Goal: Task Accomplishment & Management: Use online tool/utility

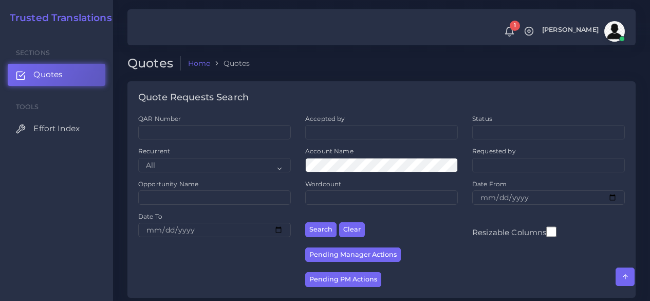
scroll to position [1388, 0]
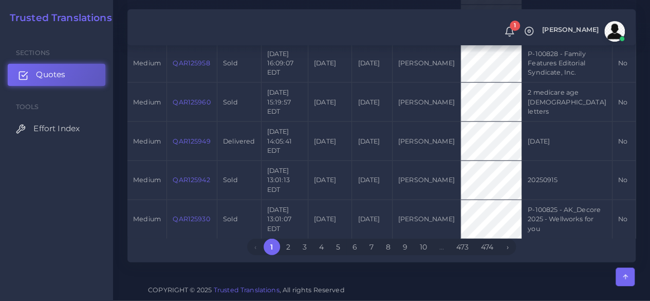
click at [49, 78] on span "Quotes" at bounding box center [50, 74] width 29 height 11
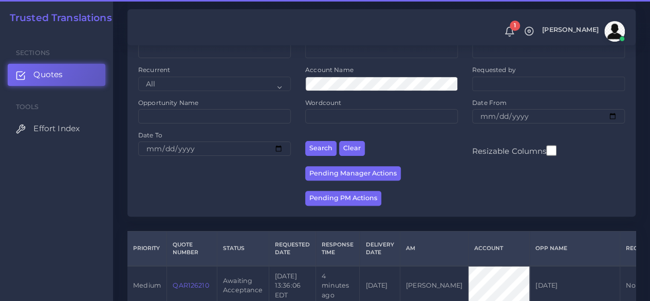
scroll to position [206, 0]
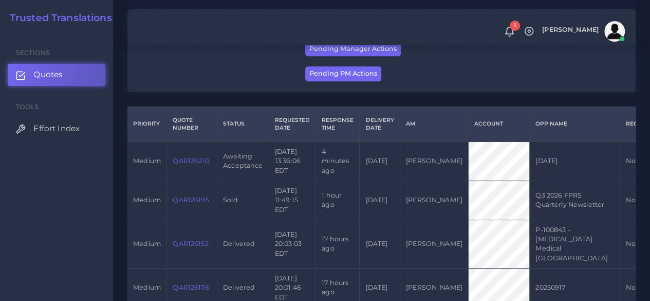
click at [198, 161] on link "QAR126210" at bounding box center [191, 161] width 36 height 8
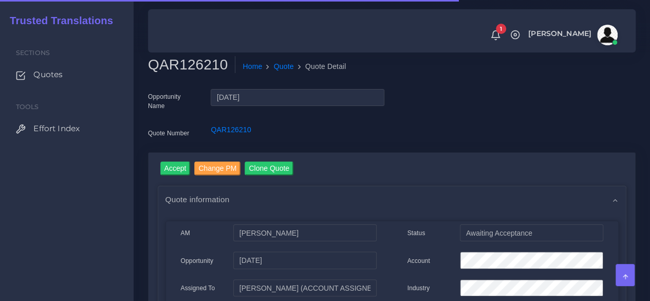
click at [172, 78] on div "QAR126210 Home Quote Quote Detail" at bounding box center [328, 70] width 377 height 29
click at [177, 69] on h2 "QAR126210" at bounding box center [191, 64] width 87 height 17
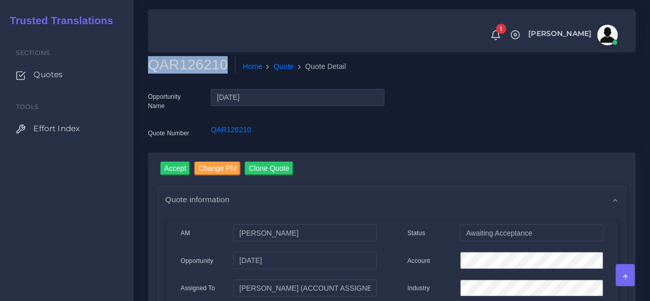
click at [177, 69] on h2 "QAR126210" at bounding box center [191, 64] width 87 height 17
copy h2 "QAR126210"
click at [177, 168] on input "Accept" at bounding box center [175, 168] width 30 height 14
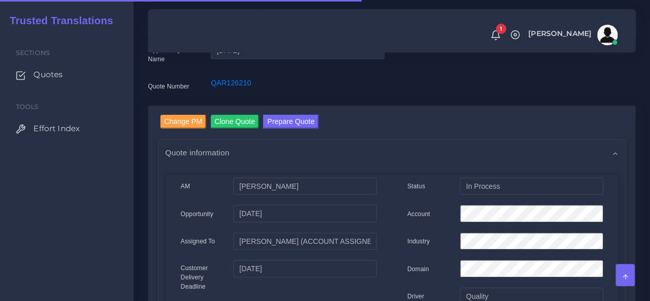
scroll to position [154, 0]
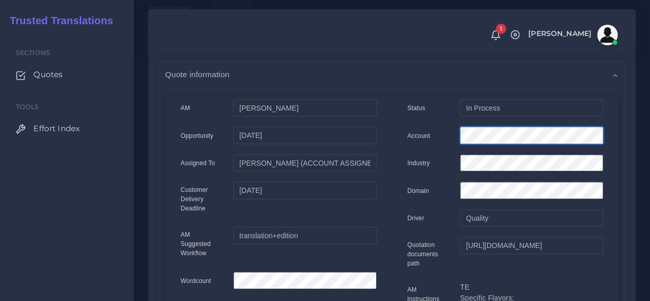
click at [407, 133] on div "Account" at bounding box center [505, 136] width 211 height 21
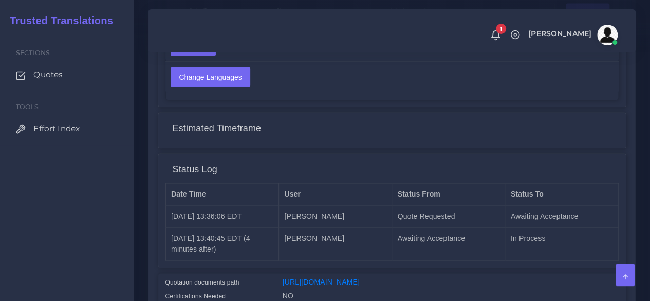
scroll to position [823, 0]
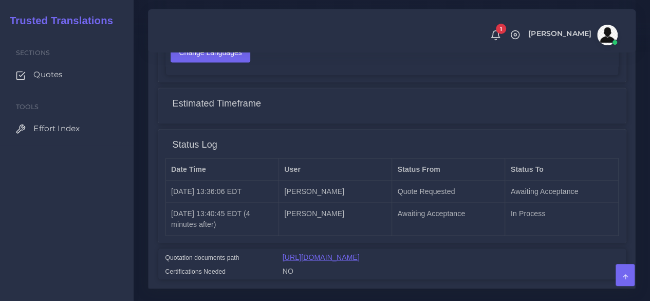
click at [360, 254] on link "https://workdrive.zoho.com/fgoh3e43b1a1fe2124b65bedd7c3c51a0e040/teams/fgoh3e43…" at bounding box center [321, 256] width 77 height 8
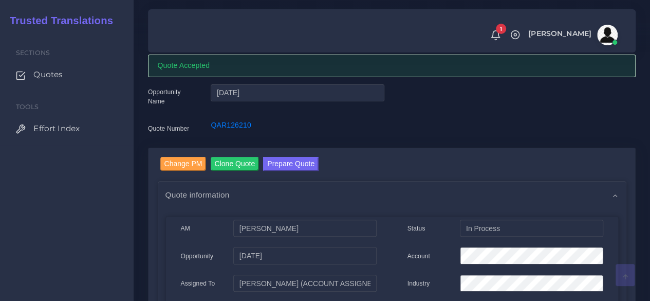
scroll to position [0, 0]
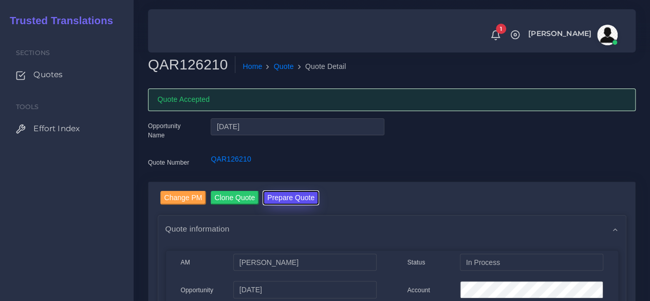
click at [291, 197] on button "Prepare Quote" at bounding box center [291, 198] width 56 height 14
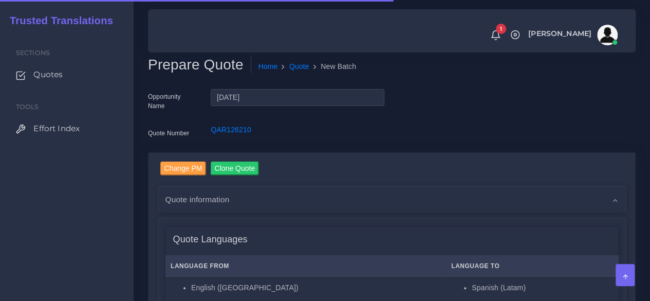
scroll to position [257, 0]
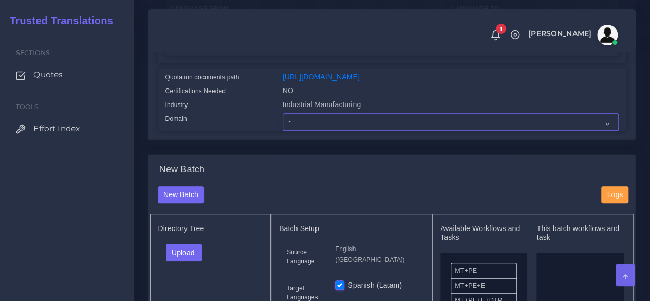
click at [303, 131] on select "- Advertising and Media Agriculture, Forestry and Fishing Architecture, Buildin…" at bounding box center [451, 121] width 336 height 17
select select "Human Resources - HR"
click at [283, 131] on select "- Advertising and Media Agriculture, Forestry and Fishing Architecture, Buildin…" at bounding box center [451, 121] width 336 height 17
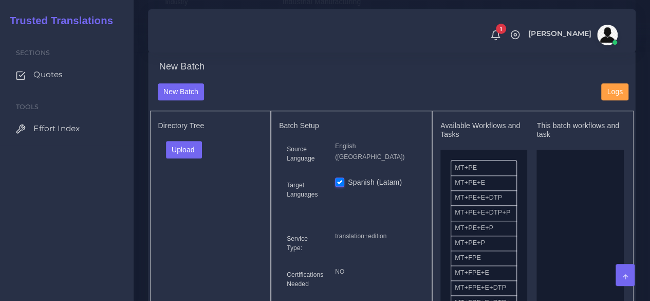
scroll to position [463, 0]
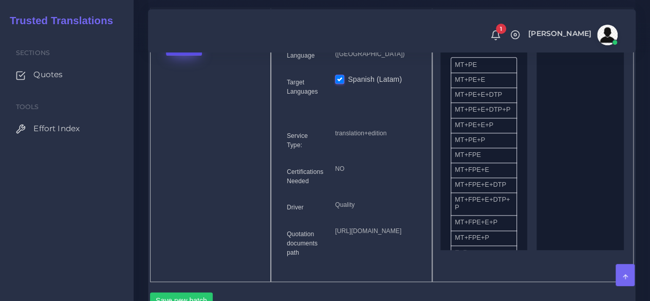
click at [180, 56] on button "Upload" at bounding box center [184, 46] width 37 height 17
click at [202, 92] on label "Files" at bounding box center [202, 85] width 71 height 13
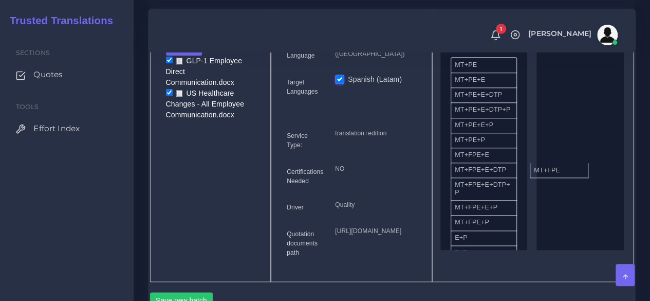
drag, startPoint x: 472, startPoint y: 179, endPoint x: 551, endPoint y: 188, distance: 79.7
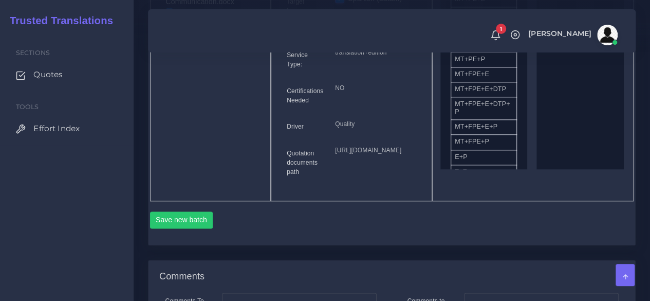
scroll to position [668, 0]
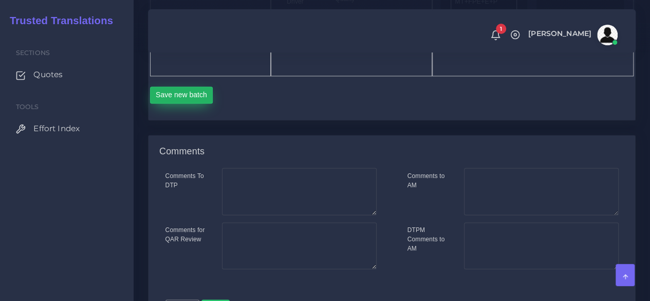
click at [200, 104] on button "Save new batch" at bounding box center [181, 94] width 63 height 17
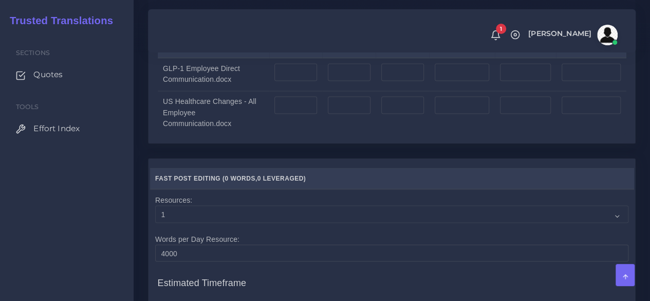
scroll to position [874, 0]
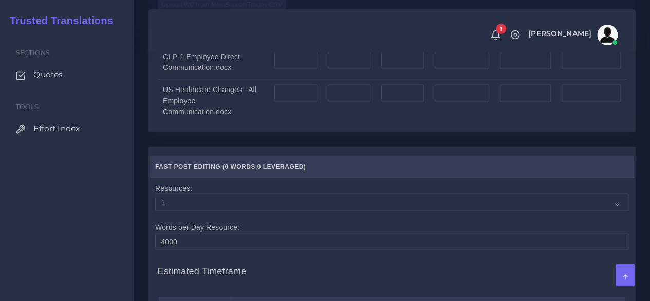
click at [196, 11] on label "Upload WC from MemSource/Trados CSV" at bounding box center [222, 4] width 129 height 14
click at [0, 0] on input "Upload WC from MemSource/Trados CSV" at bounding box center [0, 0] width 0 height 0
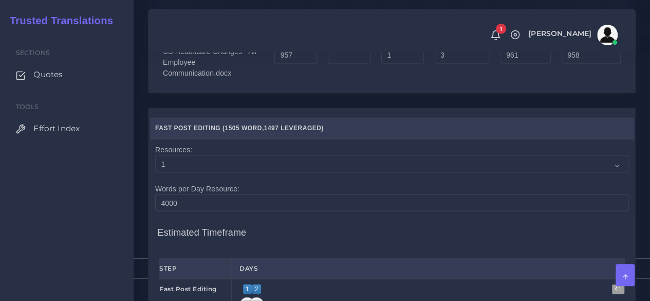
scroll to position [1080, 0]
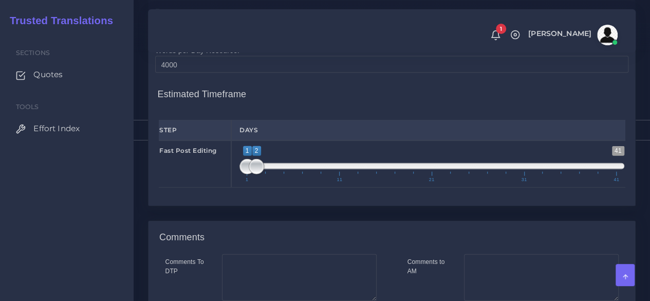
type input "1;1"
drag, startPoint x: 257, startPoint y: 227, endPoint x: 228, endPoint y: 227, distance: 28.8
click at [234, 188] on div "1 41 1 2 1 — 2 1 11 21 31 41 1;1" at bounding box center [432, 163] width 402 height 47
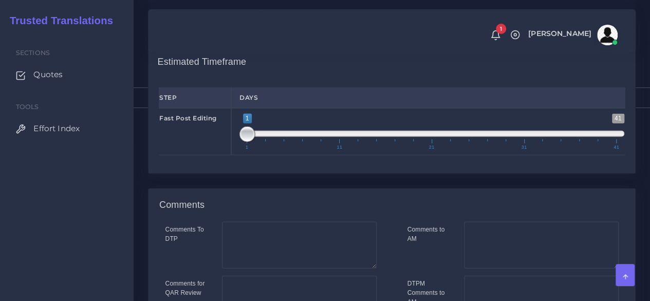
scroll to position [1285, 0]
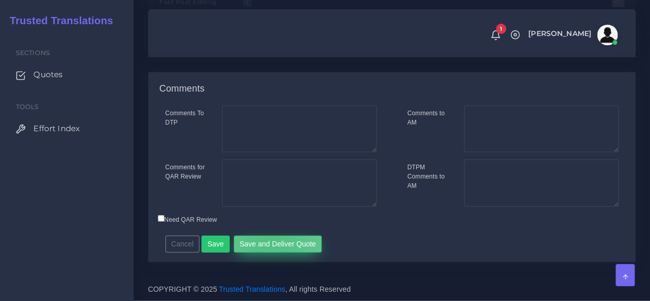
click at [265, 243] on button "Save and Deliver Quote" at bounding box center [278, 243] width 88 height 17
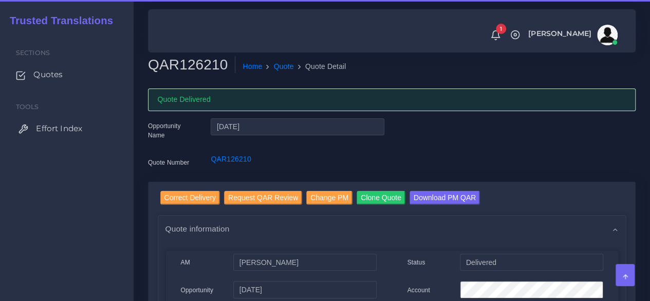
click at [88, 124] on link "Effort Index" at bounding box center [67, 129] width 118 height 22
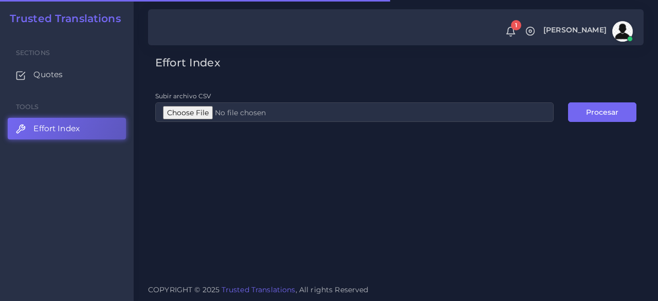
click at [60, 61] on ul "Sections Quotes Tools Effort Index" at bounding box center [67, 88] width 134 height 113
click at [56, 70] on span "Quotes" at bounding box center [50, 74] width 29 height 11
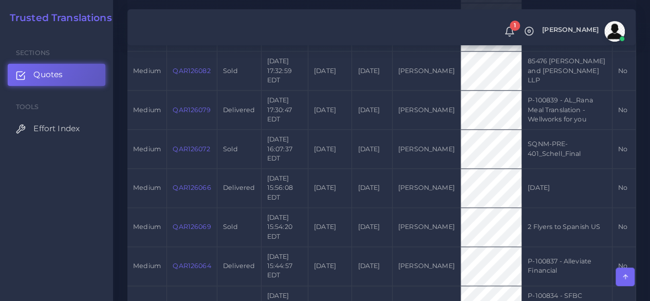
scroll to position [925, 0]
